Goal: Information Seeking & Learning: Learn about a topic

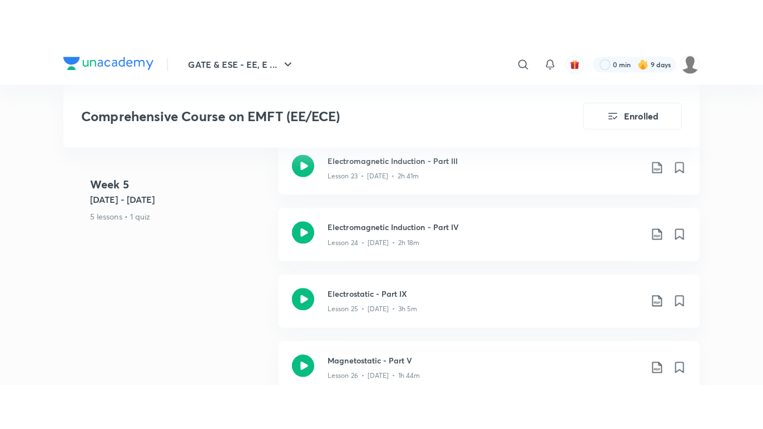
scroll to position [2597, 0]
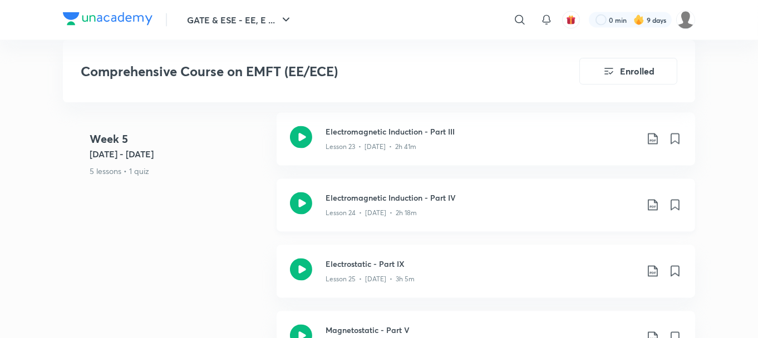
click at [304, 200] on icon at bounding box center [301, 203] width 22 height 22
